Goal: Information Seeking & Learning: Learn about a topic

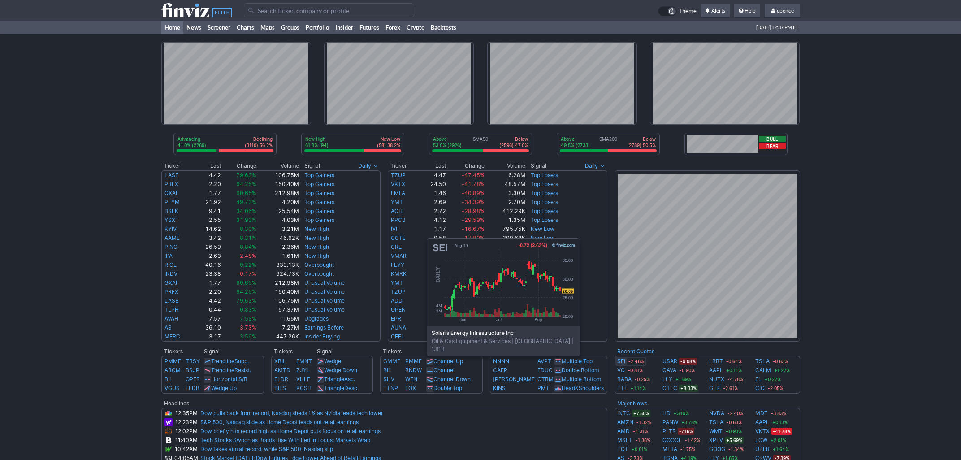
click at [619, 361] on link "SEI" at bounding box center [621, 361] width 8 height 9
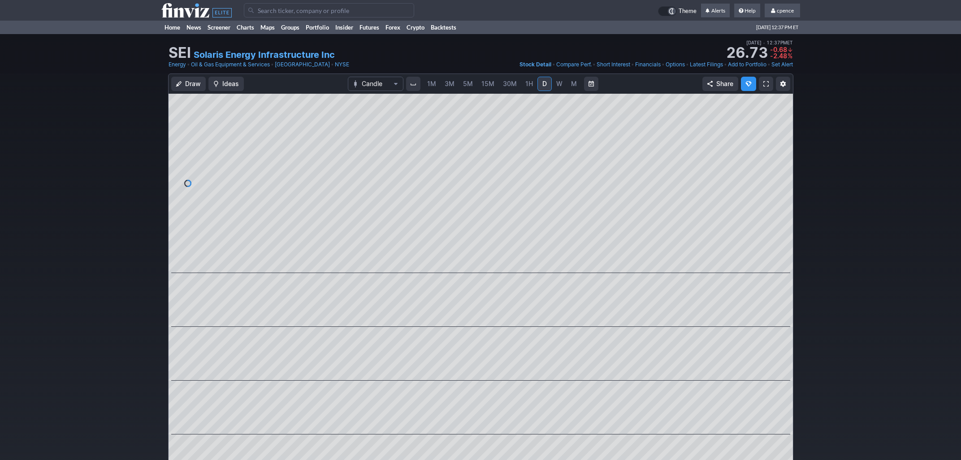
click at [188, 10] on use at bounding box center [196, 10] width 70 height 14
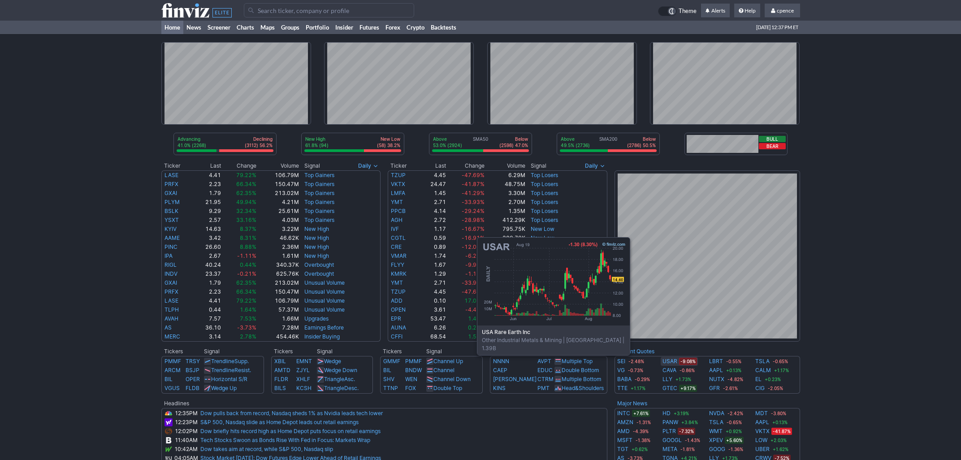
click at [669, 360] on link "USAR" at bounding box center [670, 361] width 15 height 9
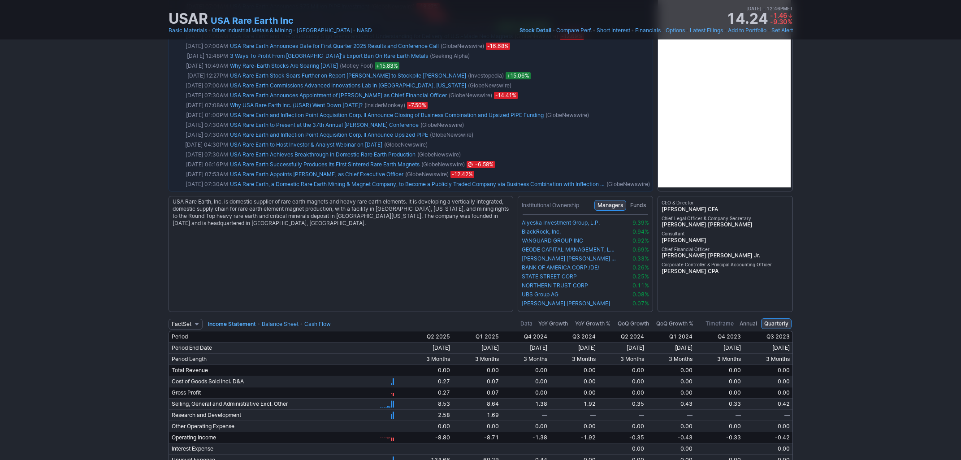
scroll to position [1217, 0]
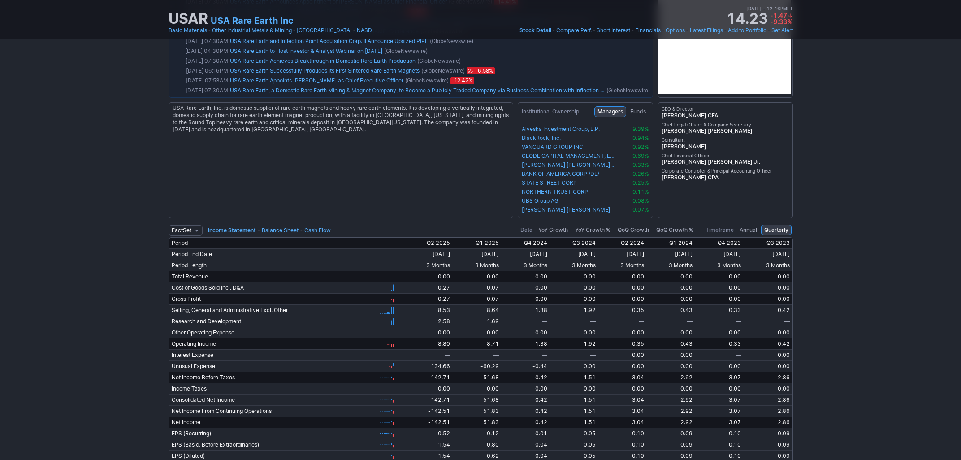
click at [277, 231] on link "Balance Sheet" at bounding box center [280, 230] width 37 height 7
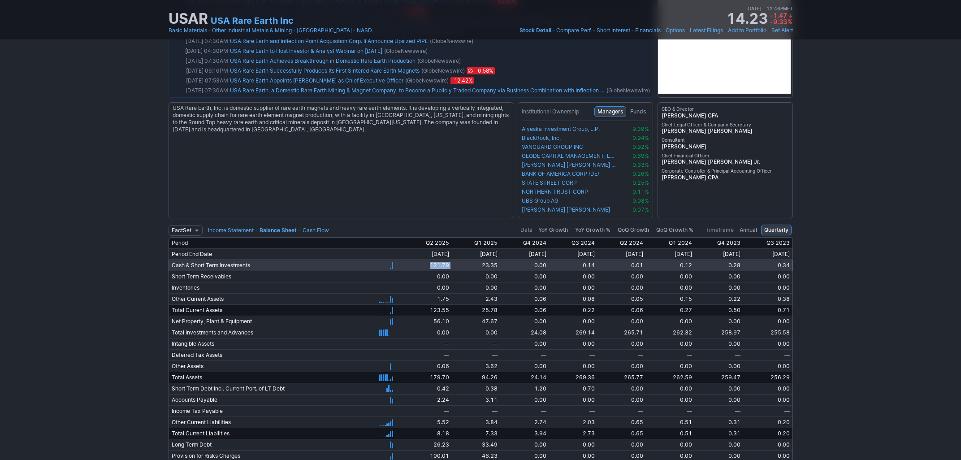
drag, startPoint x: 403, startPoint y: 265, endPoint x: 439, endPoint y: 264, distance: 35.9
click at [439, 264] on tr "Cash & Short Term Investments 9/30/2023 12/31/2023 3/31/2024 6/30/2024 9/30/202…" at bounding box center [481, 265] width 624 height 11
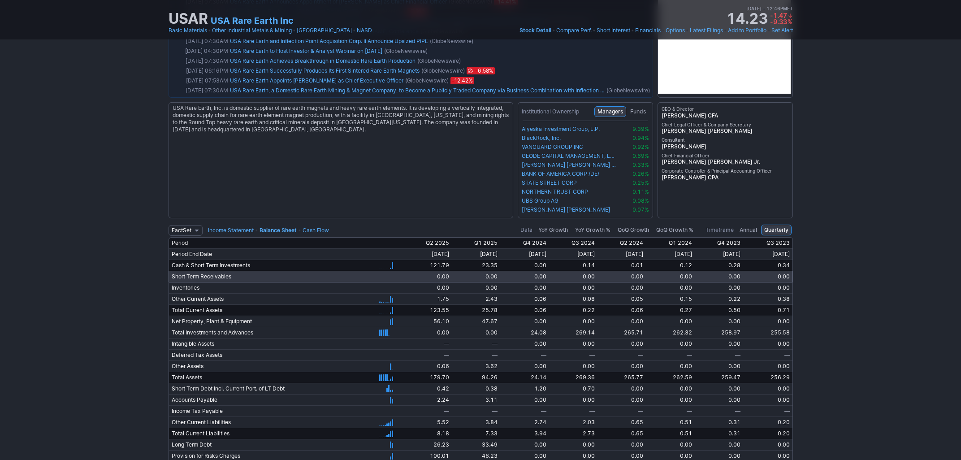
click at [452, 273] on td "0.00" at bounding box center [476, 276] width 48 height 11
click at [252, 230] on link "Income Statement" at bounding box center [231, 230] width 46 height 7
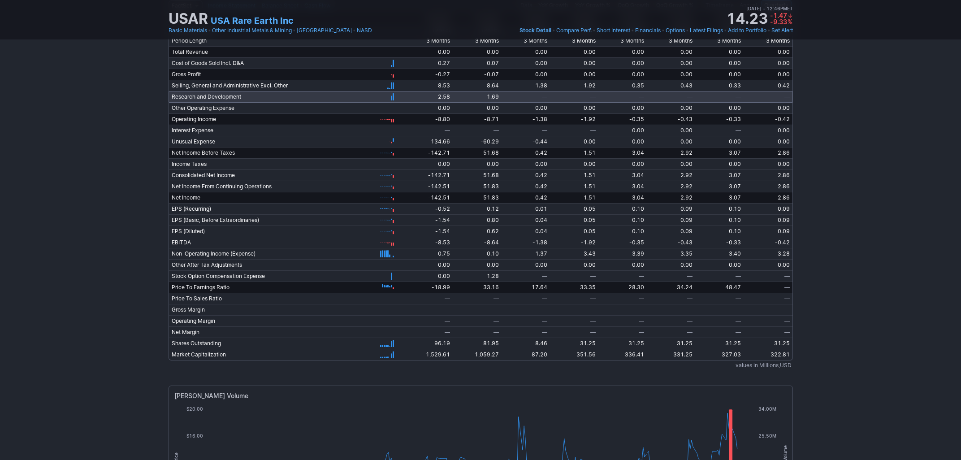
scroll to position [1522, 0]
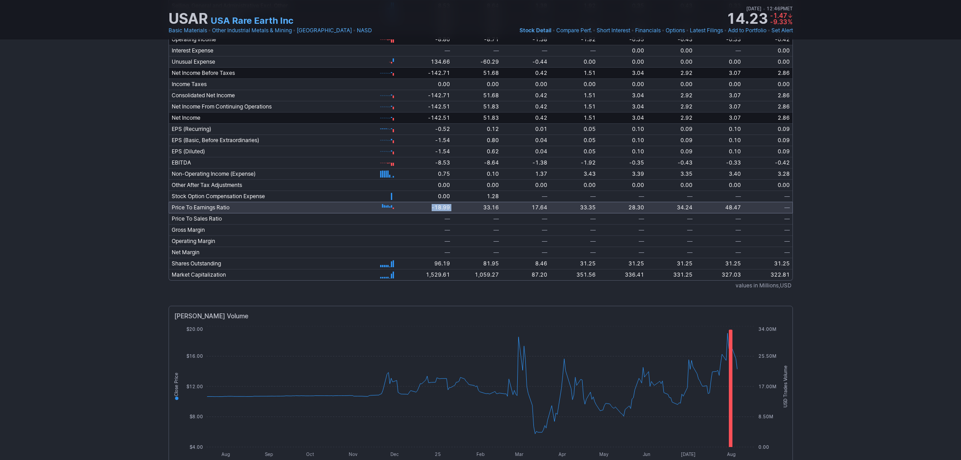
drag, startPoint x: 404, startPoint y: 211, endPoint x: 447, endPoint y: 211, distance: 43.0
click at [447, 211] on tr "Price To Earnings Ratio 9/30/2023 12/31/2023 3/31/2024 6/30/2024 9/30/2024 12/3…" at bounding box center [481, 207] width 624 height 11
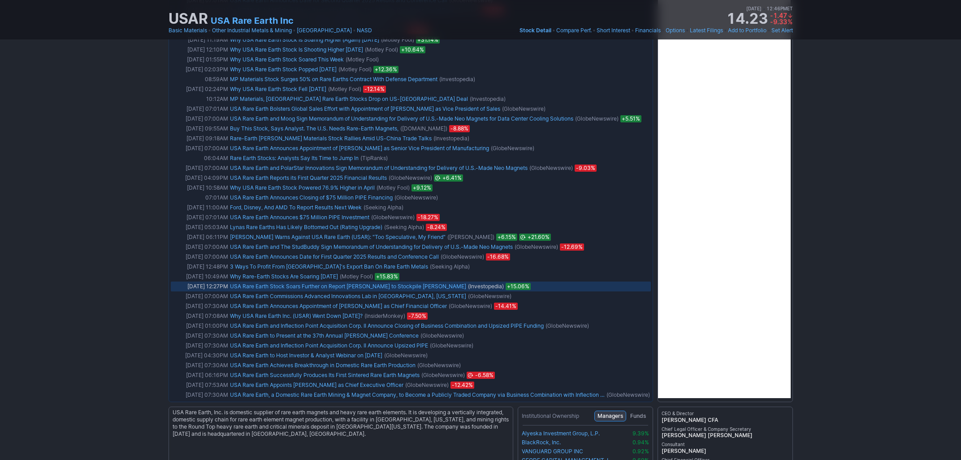
scroll to position [1217, 0]
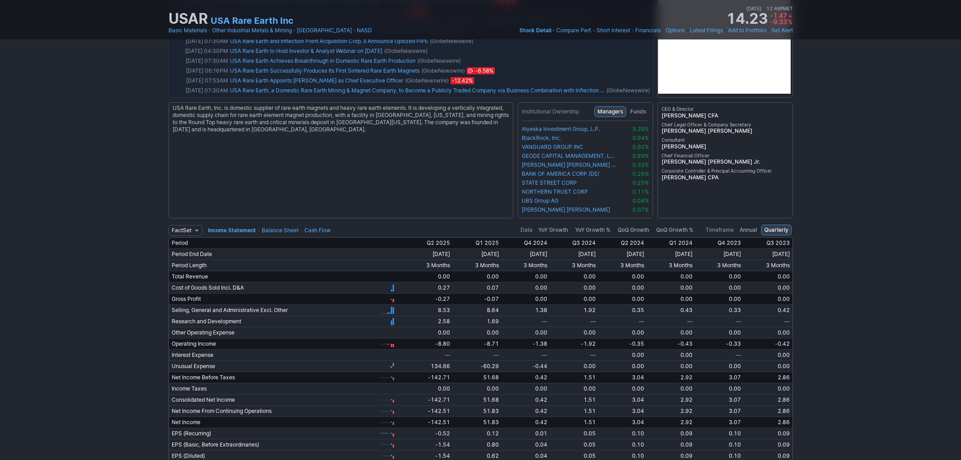
click at [311, 223] on td "FactSet Reuters Income Statement • Balance Sheet • Cash Flow" at bounding box center [286, 230] width 234 height 14
click at [311, 228] on link "Cash Flow" at bounding box center [317, 230] width 26 height 7
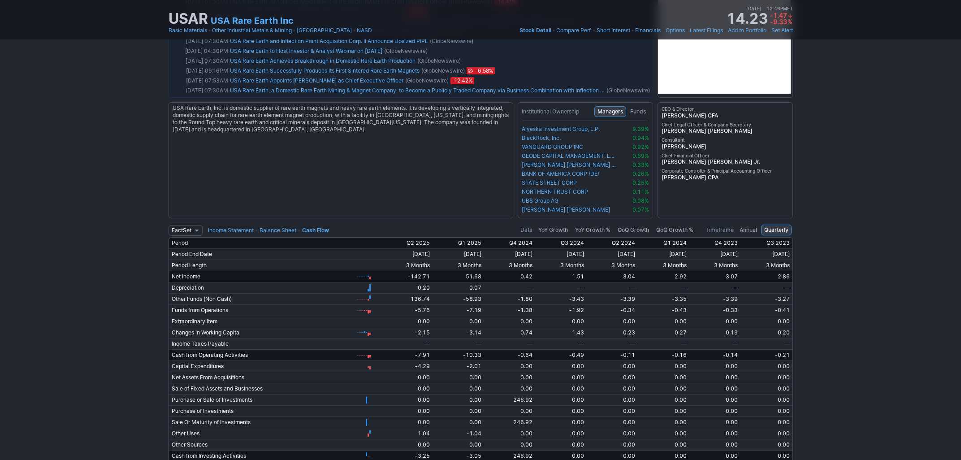
scroll to position [1522, 0]
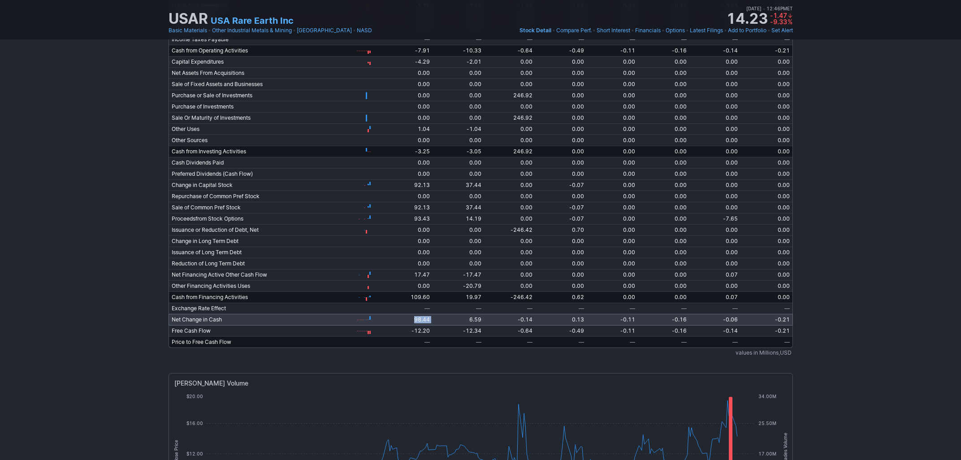
drag, startPoint x: 400, startPoint y: 321, endPoint x: 423, endPoint y: 321, distance: 22.9
click at [422, 321] on tr "Net Change in Cash 9/30/2023 12/31/2023 3/31/2024 6/30/2024 9/30/2024 12/31/202…" at bounding box center [481, 319] width 624 height 11
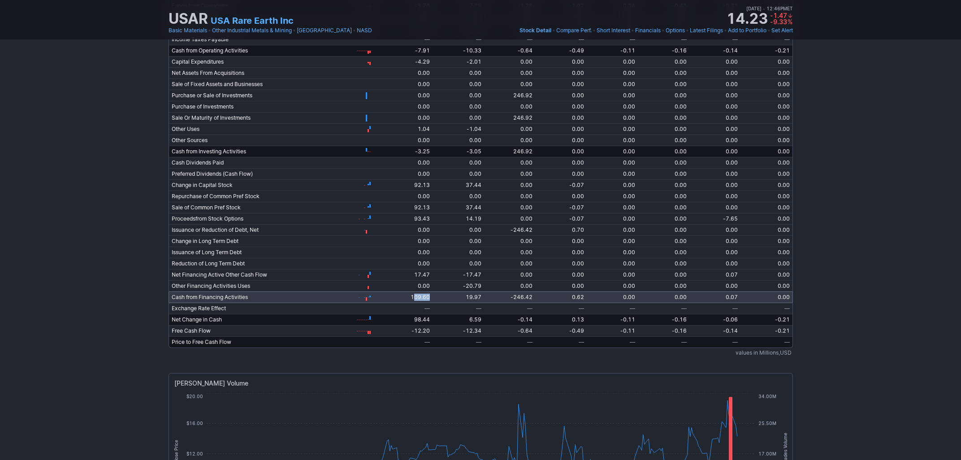
drag, startPoint x: 412, startPoint y: 300, endPoint x: 379, endPoint y: 302, distance: 33.2
click at [382, 302] on td "109.60" at bounding box center [407, 296] width 51 height 11
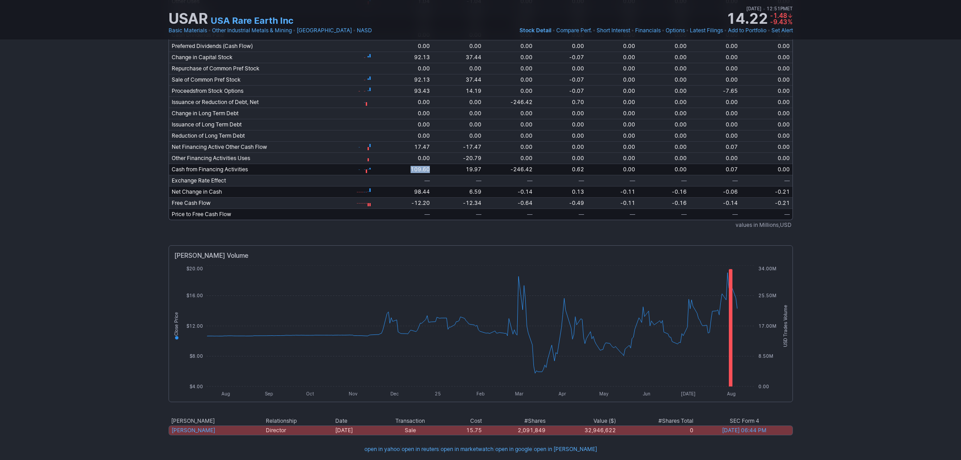
scroll to position [0, 0]
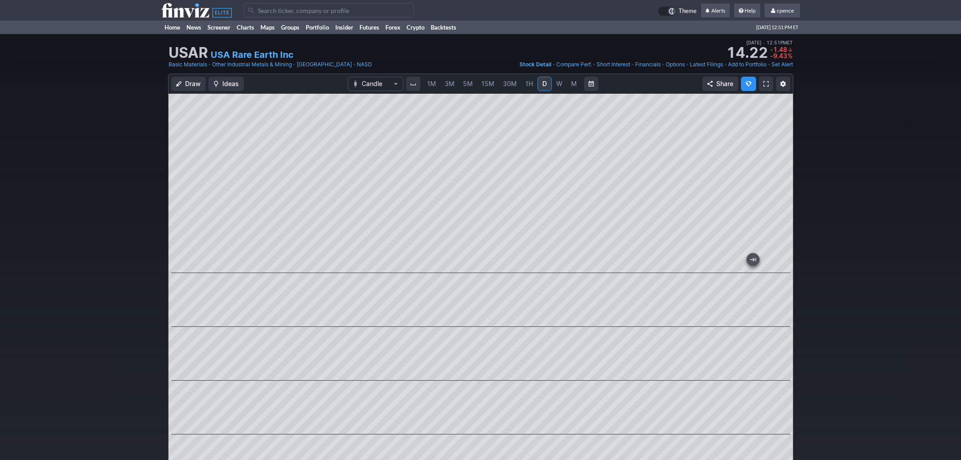
click at [208, 18] on td at bounding box center [202, 10] width 82 height 21
click at [201, 8] on use at bounding box center [196, 10] width 70 height 14
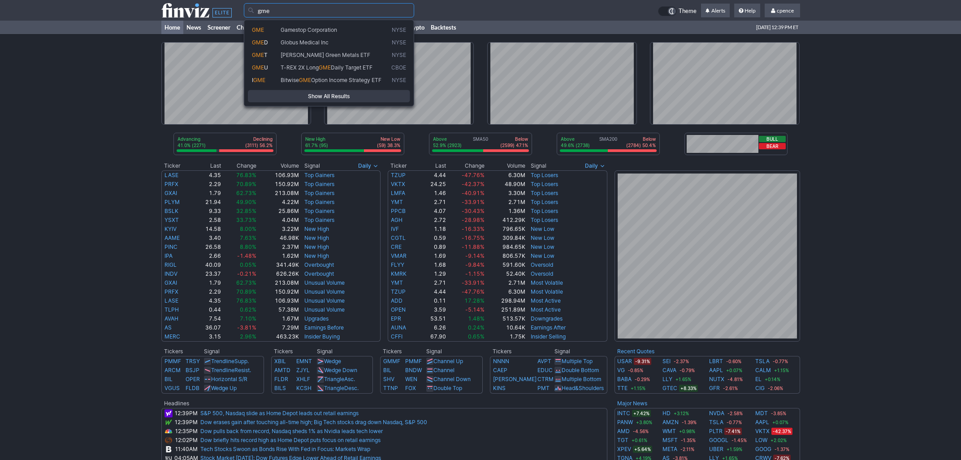
click at [278, 29] on span "GME" at bounding box center [266, 30] width 29 height 8
type input "GME"
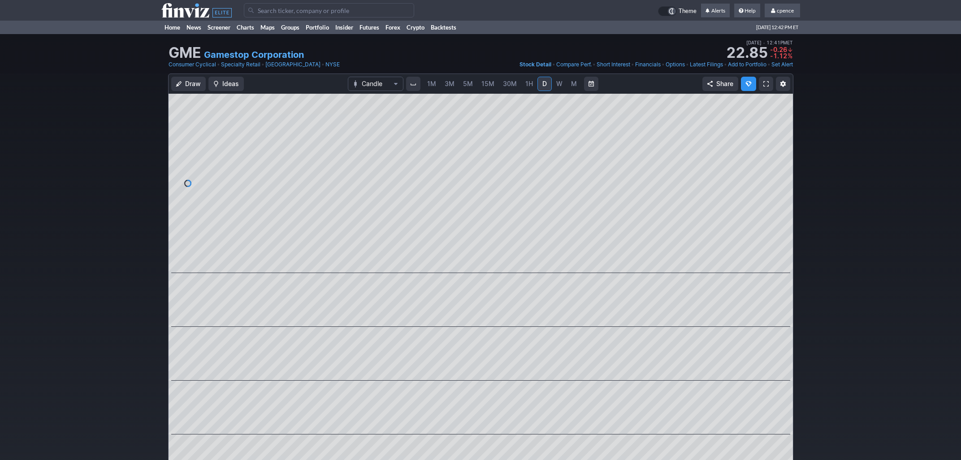
click at [189, 13] on use at bounding box center [196, 10] width 70 height 14
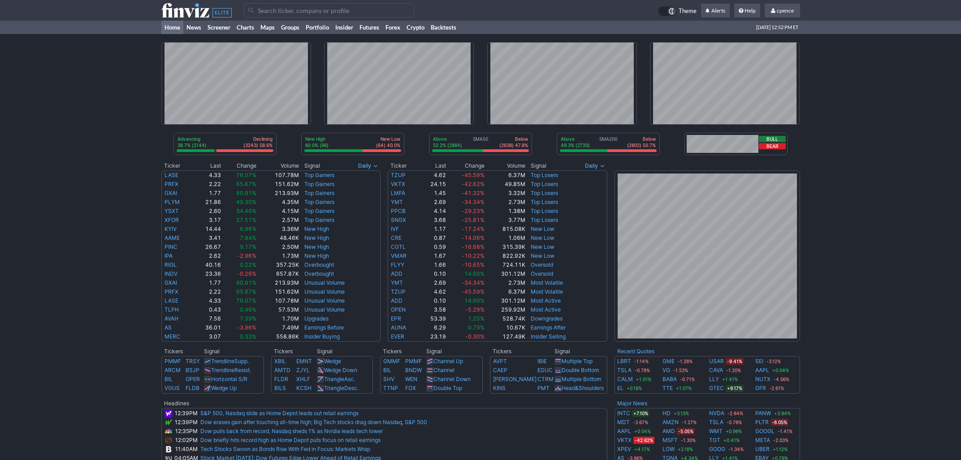
click at [269, 11] on input "Search" at bounding box center [329, 10] width 170 height 14
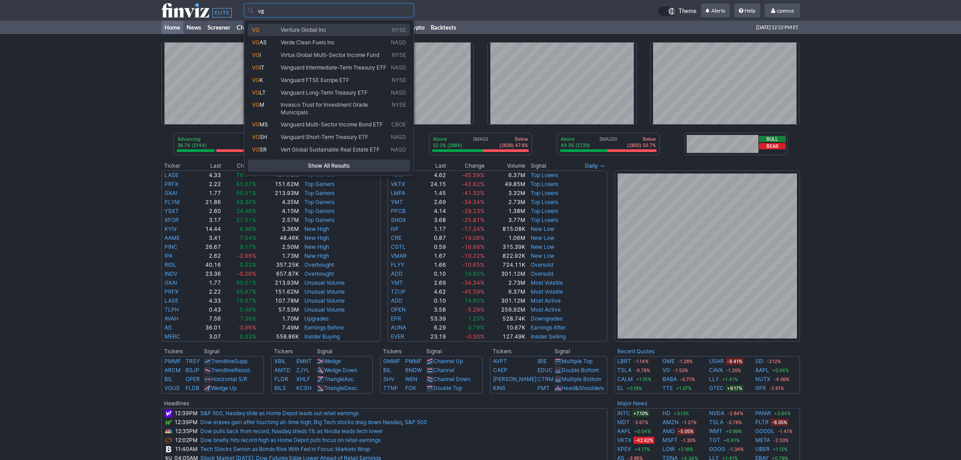
click at [296, 30] on span "Venture Global Inc" at bounding box center [304, 29] width 46 height 7
type input "VG"
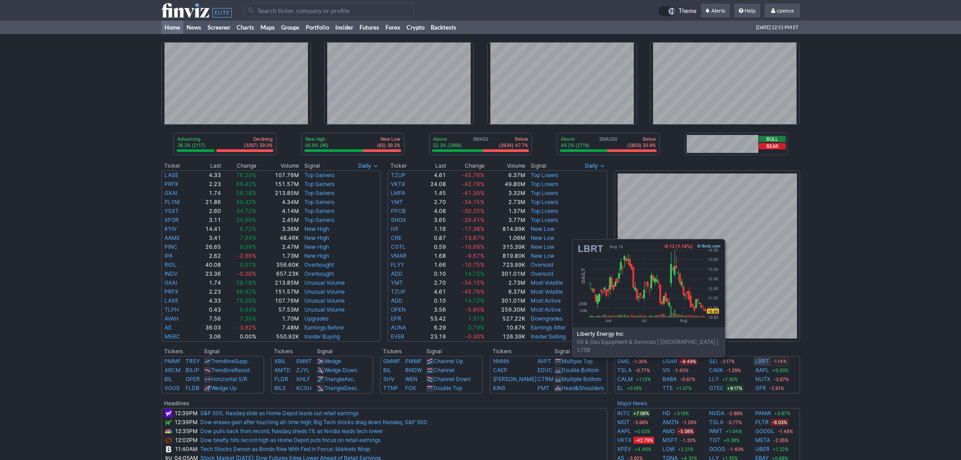
click at [764, 362] on link "LBRT" at bounding box center [762, 361] width 14 height 9
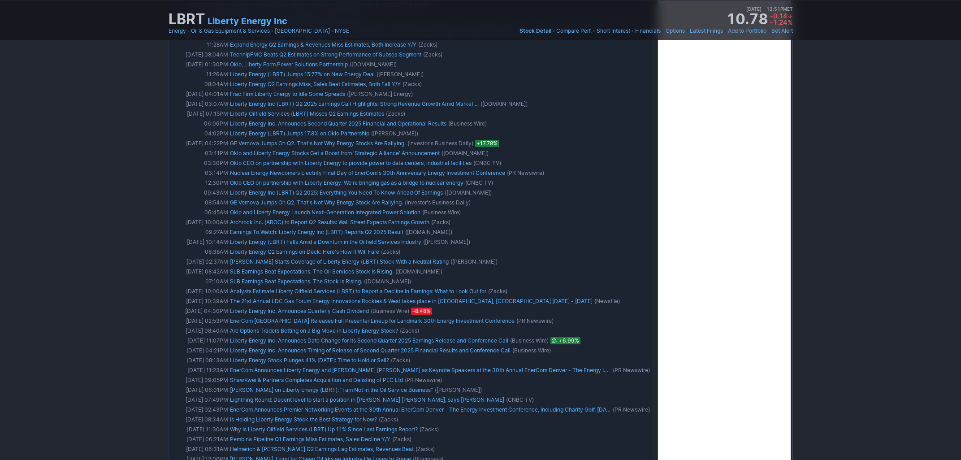
scroll to position [758, 0]
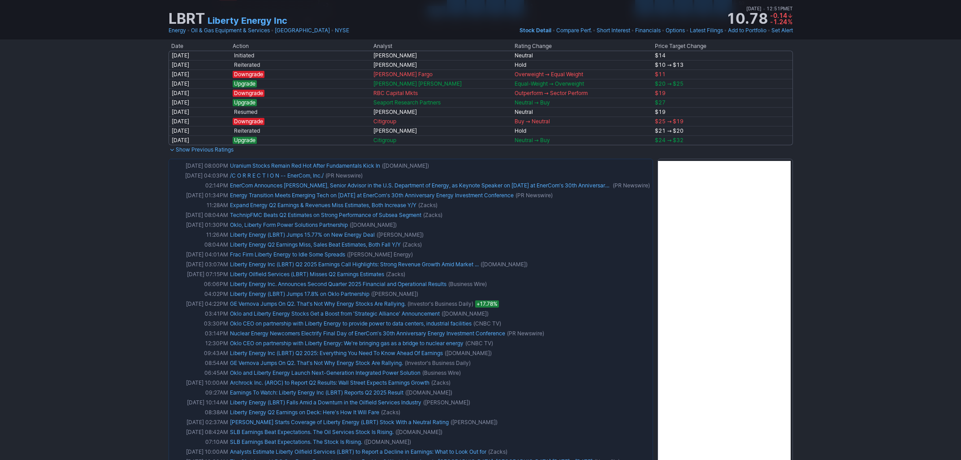
drag, startPoint x: 853, startPoint y: 295, endPoint x: 859, endPoint y: 277, distance: 20.0
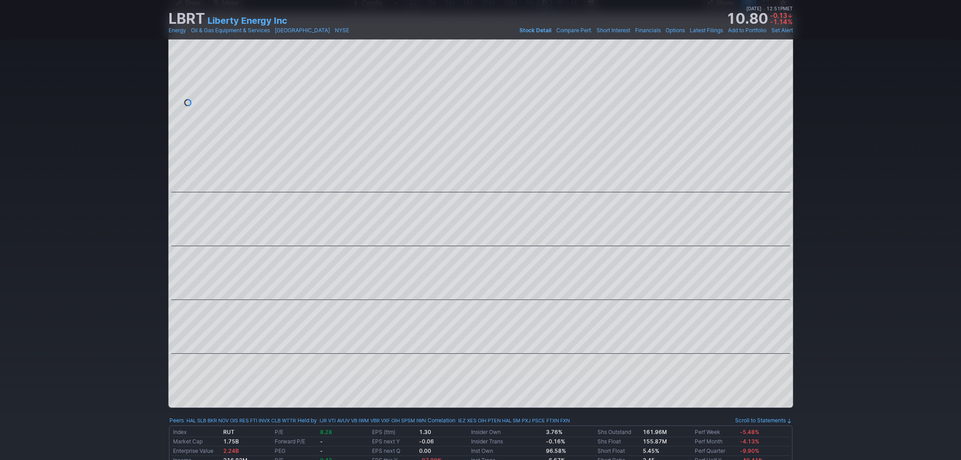
scroll to position [0, 0]
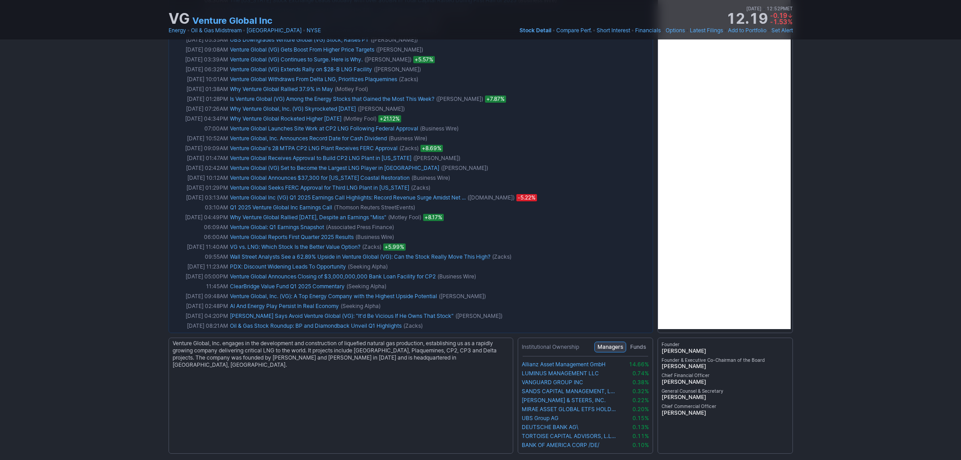
scroll to position [1522, 0]
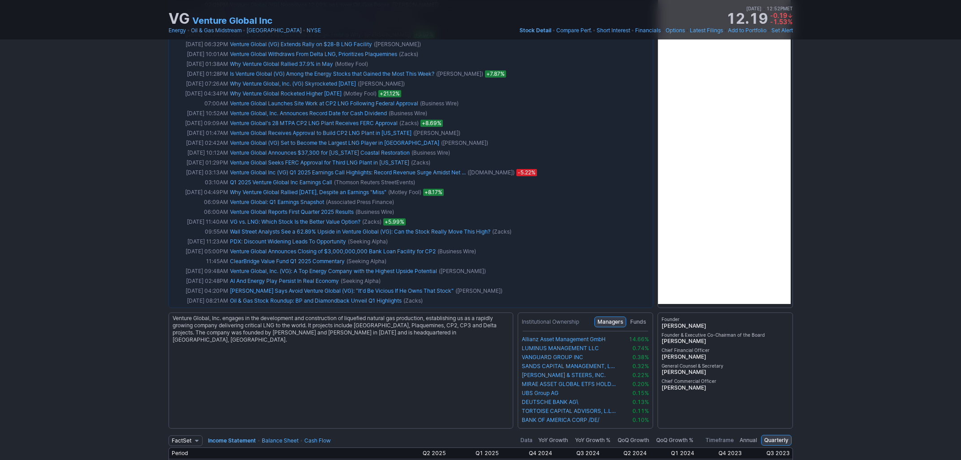
drag, startPoint x: 842, startPoint y: 382, endPoint x: 836, endPoint y: 399, distance: 19.2
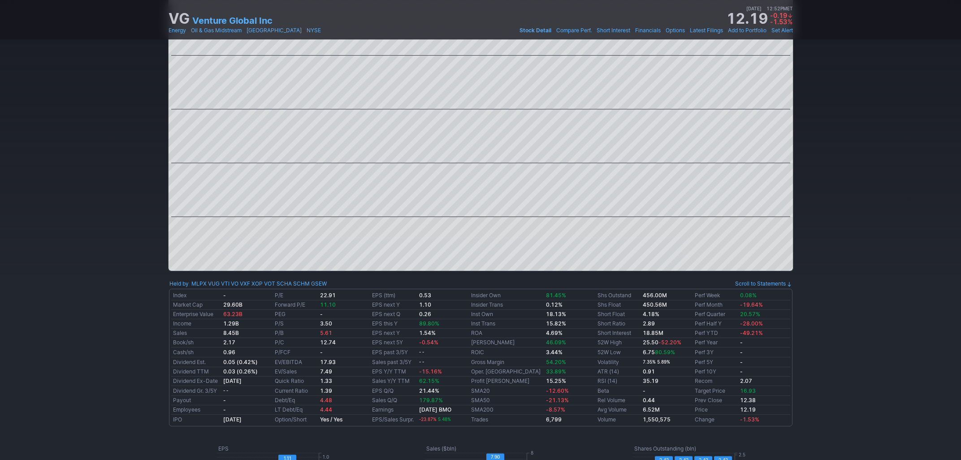
scroll to position [0, 0]
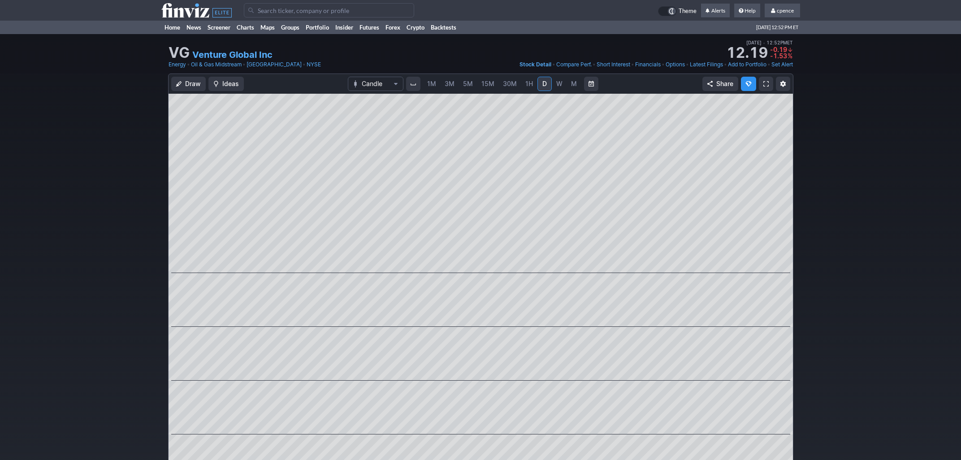
drag, startPoint x: 860, startPoint y: 398, endPoint x: 859, endPoint y: 102, distance: 296.3
click at [282, 9] on input "Search" at bounding box center [329, 10] width 170 height 14
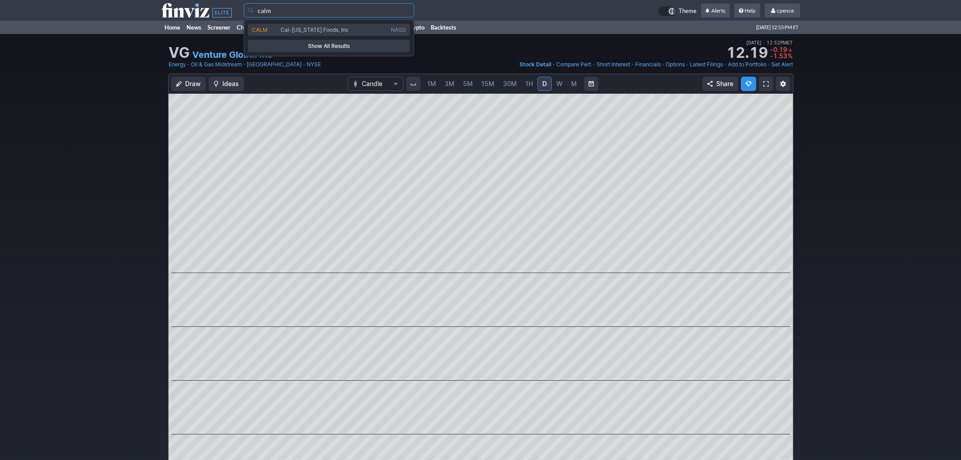
click at [270, 30] on span "CALM" at bounding box center [266, 30] width 29 height 8
type input "CALM"
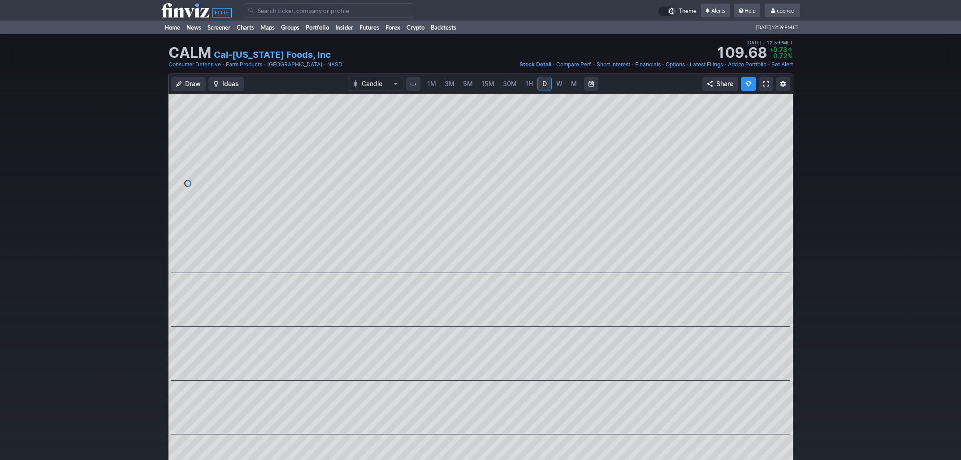
click at [172, 5] on icon at bounding box center [196, 10] width 70 height 14
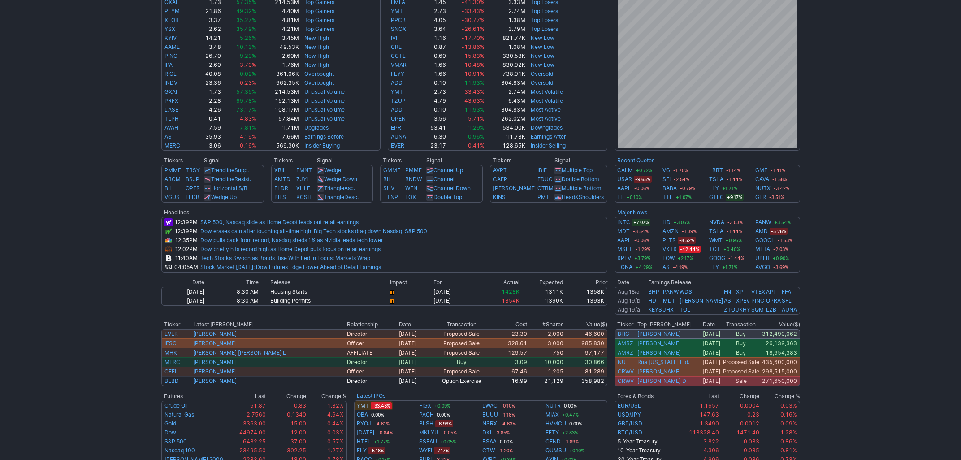
scroll to position [263, 0]
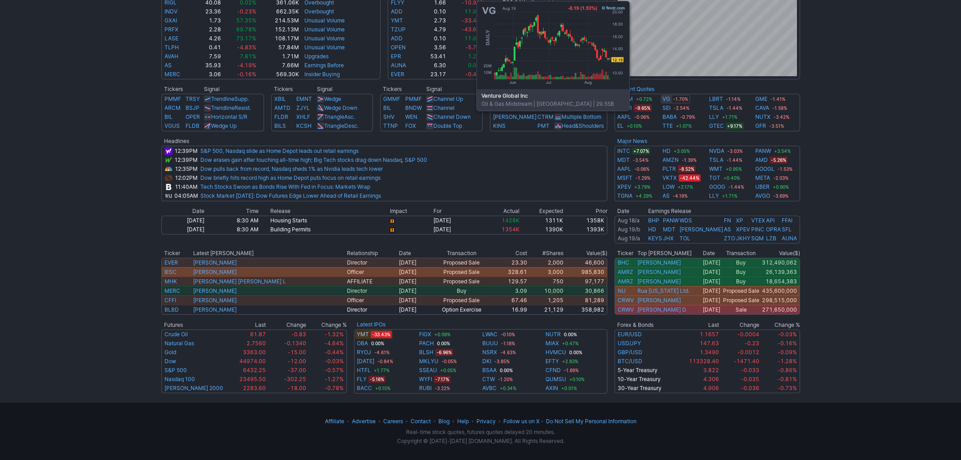
click at [669, 98] on link "VG" at bounding box center [667, 99] width 8 height 9
